Goal: Task Accomplishment & Management: Manage account settings

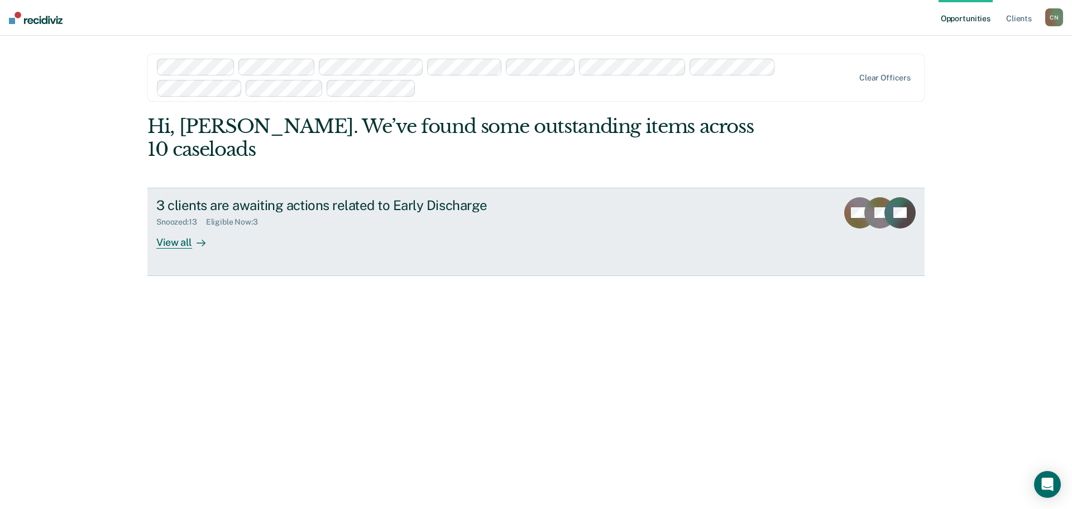
click at [581, 199] on link "3 clients are awaiting actions related to Early Discharge Snoozed : 13 Eligible…" at bounding box center [535, 232] width 777 height 88
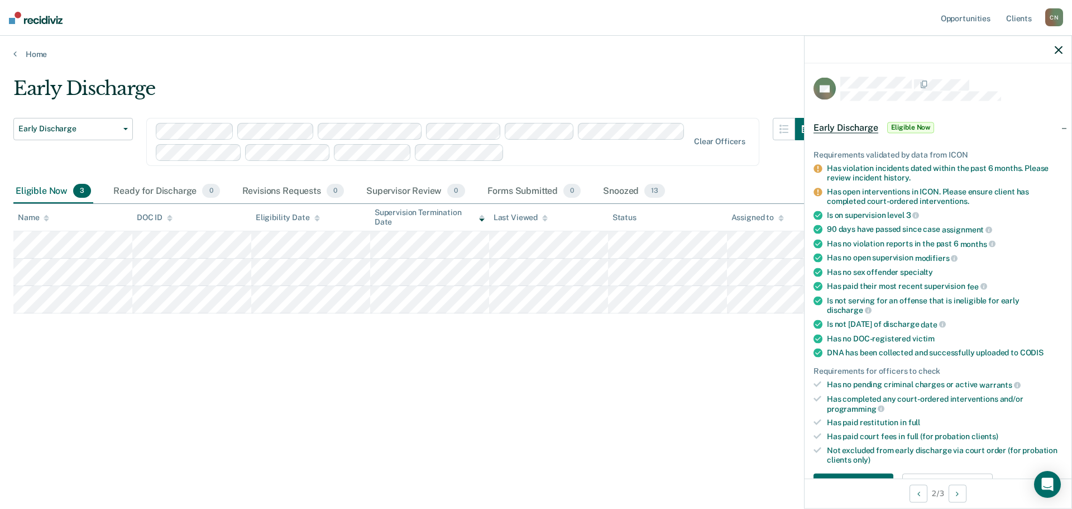
click at [1063, 48] on div at bounding box center [938, 50] width 267 height 28
click at [1059, 50] on icon "button" at bounding box center [1059, 50] width 8 height 8
